Goal: Task Accomplishment & Management: Use online tool/utility

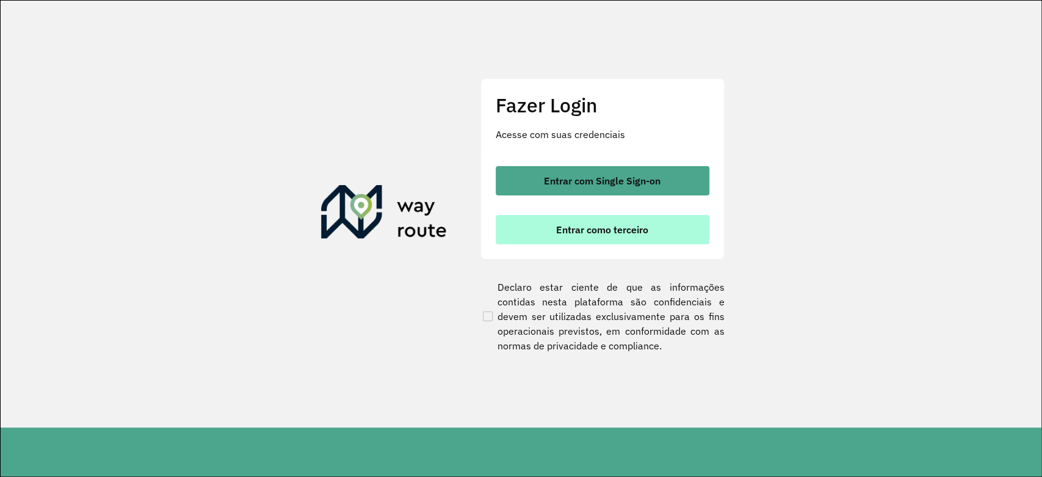
click at [600, 237] on button "Entrar como terceiro" at bounding box center [602, 229] width 214 height 29
click at [598, 229] on span "Entrar como terceiro" at bounding box center [602, 230] width 92 height 10
click at [596, 225] on span "Entrar como terceiro" at bounding box center [602, 230] width 92 height 10
click at [592, 227] on span "Entrar como terceiro" at bounding box center [602, 230] width 92 height 10
click at [636, 227] on span "Entrar como terceiro" at bounding box center [602, 230] width 92 height 10
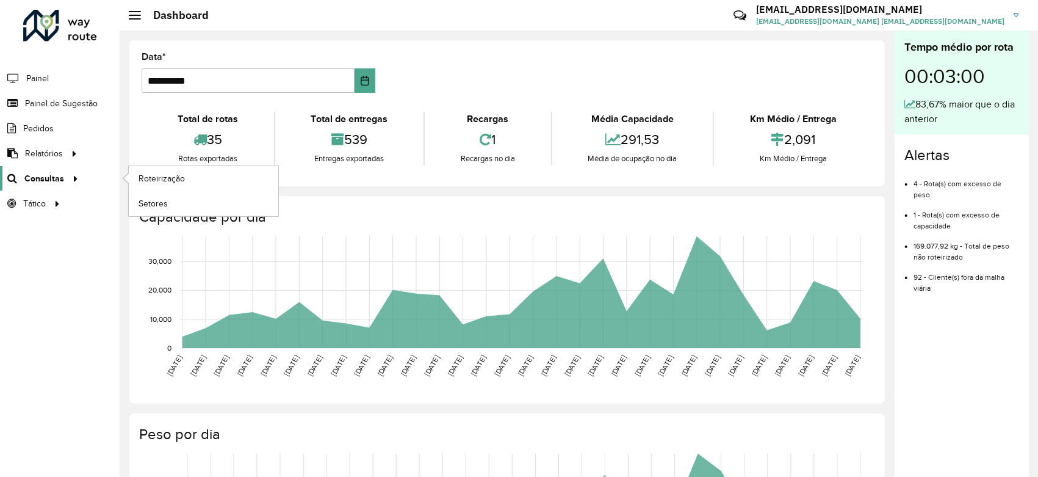
click at [57, 177] on span "Consultas" at bounding box center [44, 178] width 40 height 13
click at [145, 182] on span "Roteirização" at bounding box center [163, 178] width 49 height 13
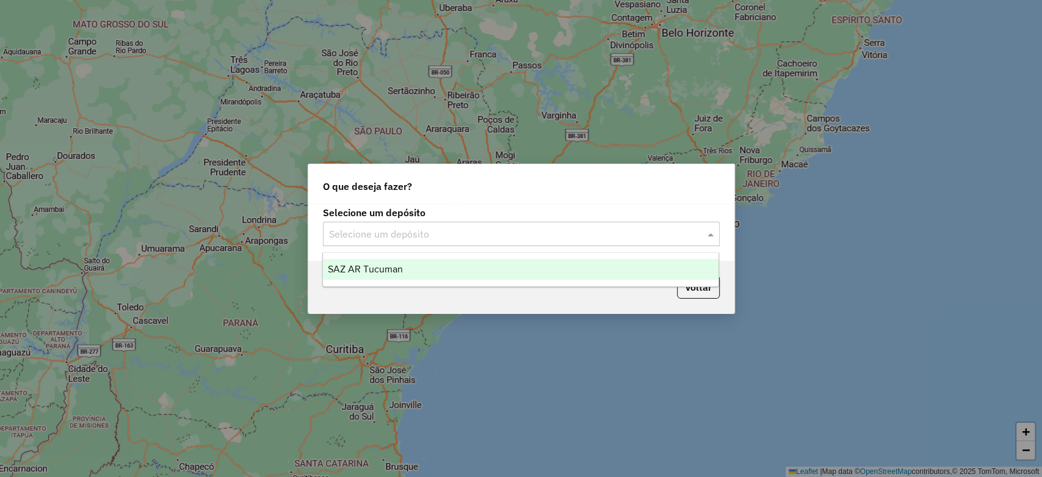
click at [423, 229] on input "text" at bounding box center [509, 234] width 360 height 15
click at [423, 273] on div "SAZ AR Tucuman" at bounding box center [520, 269] width 395 height 21
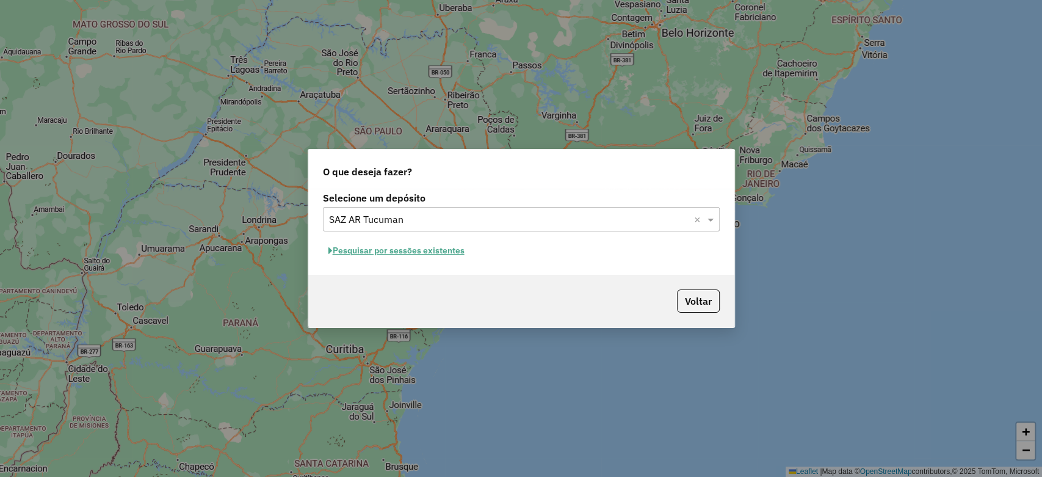
click at [411, 248] on button "Pesquisar por sessões existentes" at bounding box center [396, 250] width 147 height 19
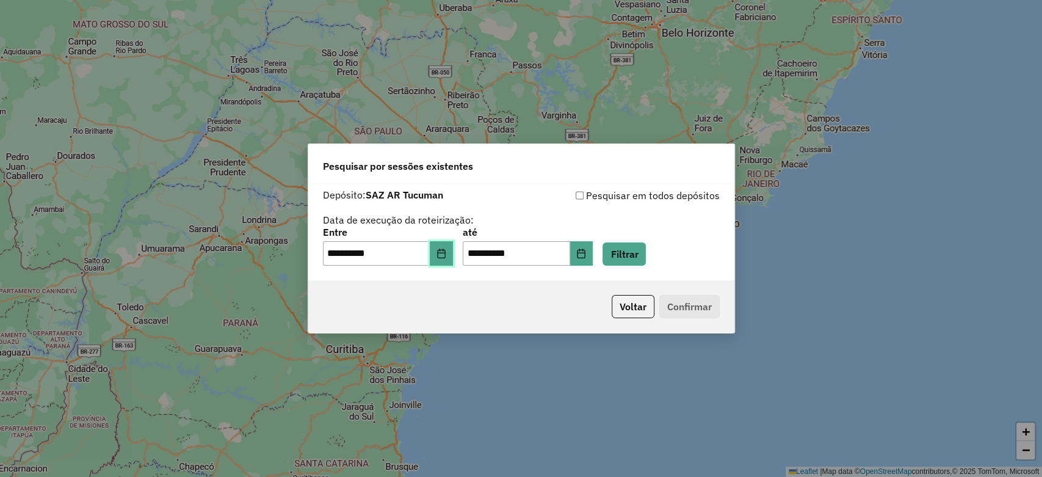
click at [446, 256] on icon "Choose Date" at bounding box center [441, 253] width 10 height 10
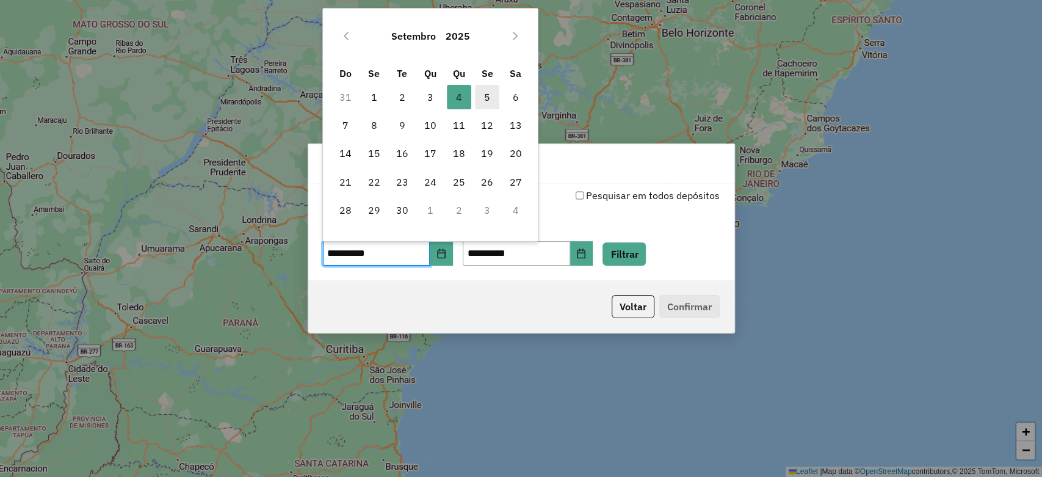
click at [484, 93] on span "5" at bounding box center [487, 97] width 24 height 24
type input "**********"
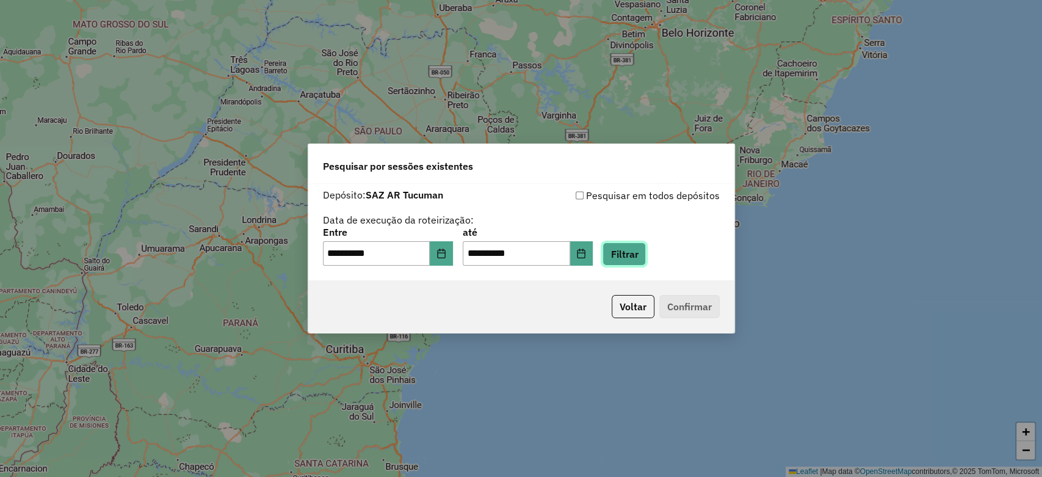
click at [624, 250] on button "Filtrar" at bounding box center [623, 253] width 43 height 23
